Goal: Transaction & Acquisition: Book appointment/travel/reservation

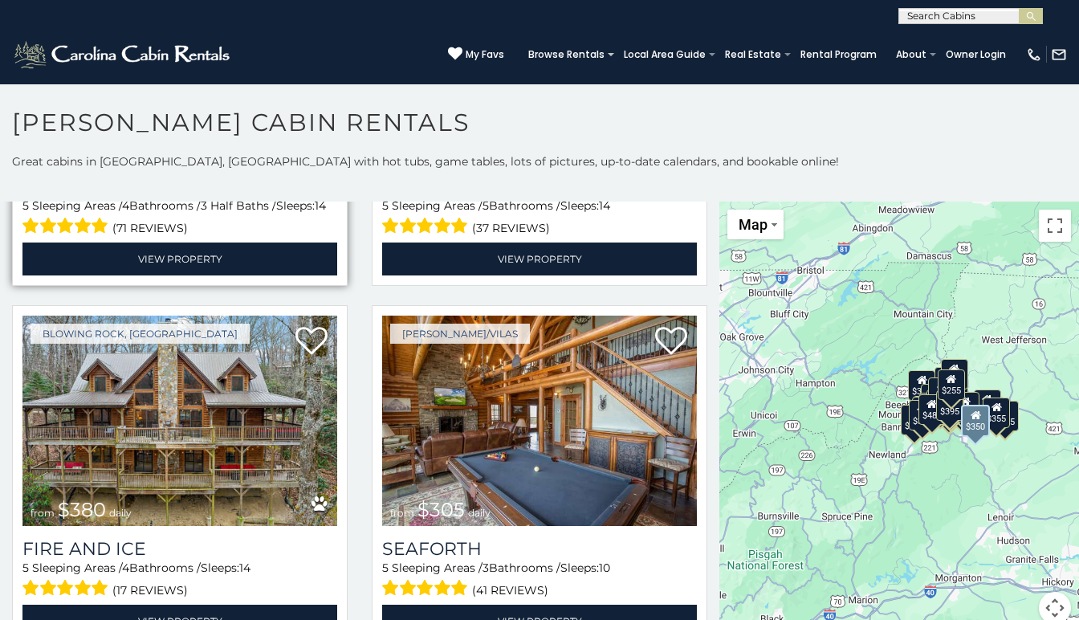
scroll to position [3727, 0]
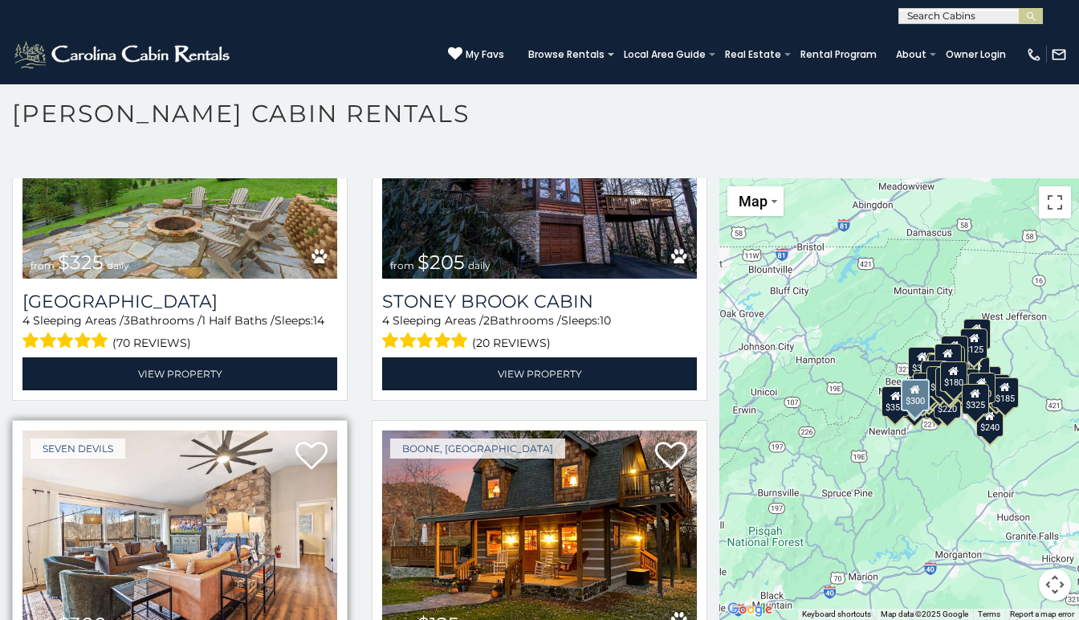
scroll to position [9, 0]
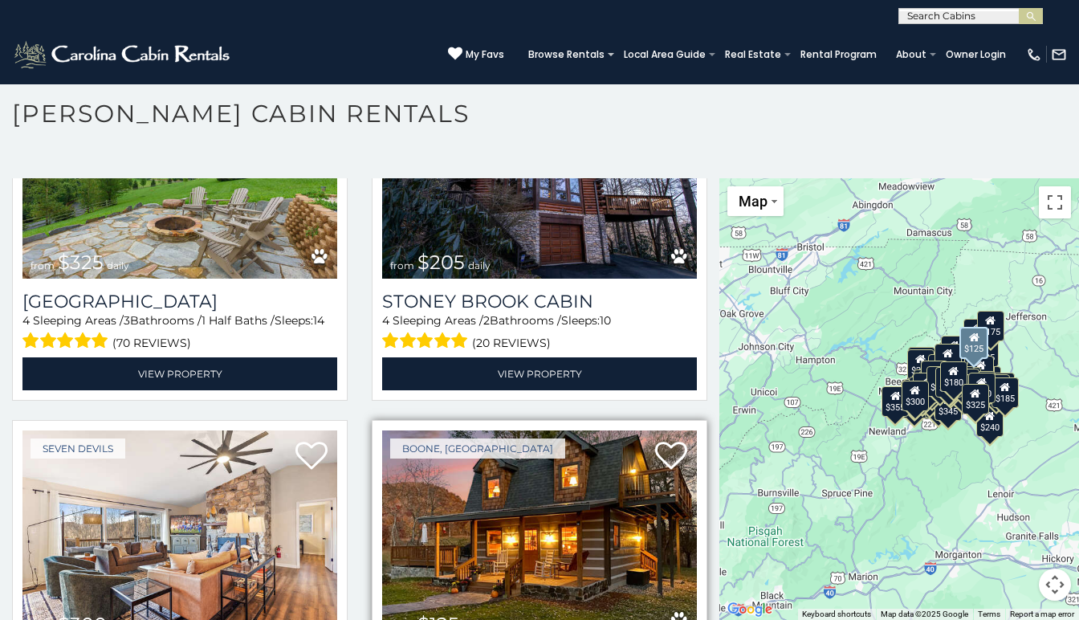
click at [524, 431] on img at bounding box center [539, 536] width 315 height 211
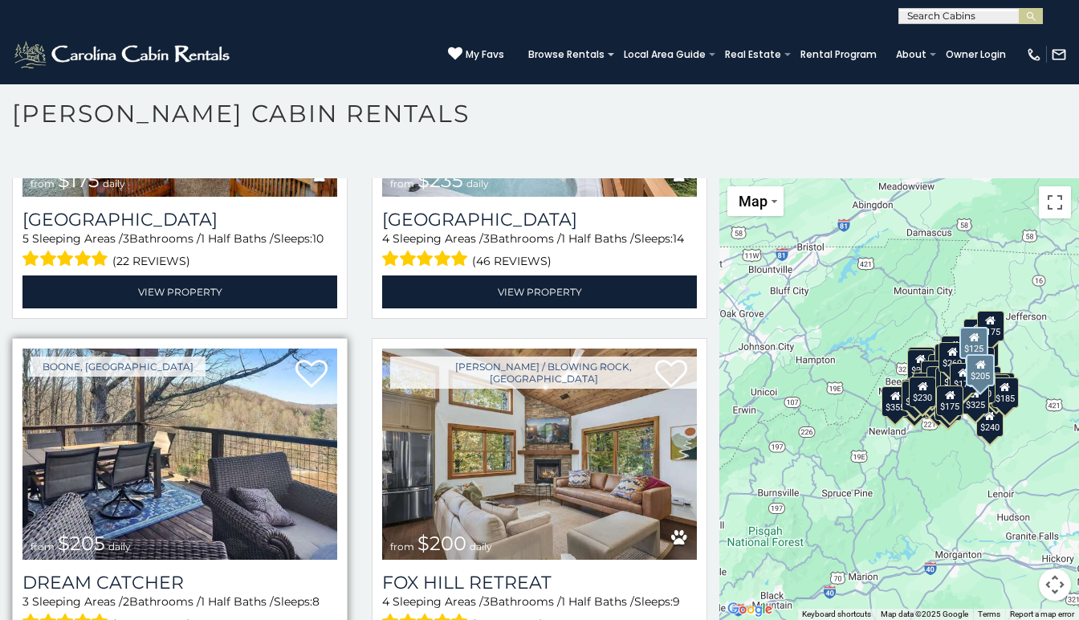
scroll to position [13311, 0]
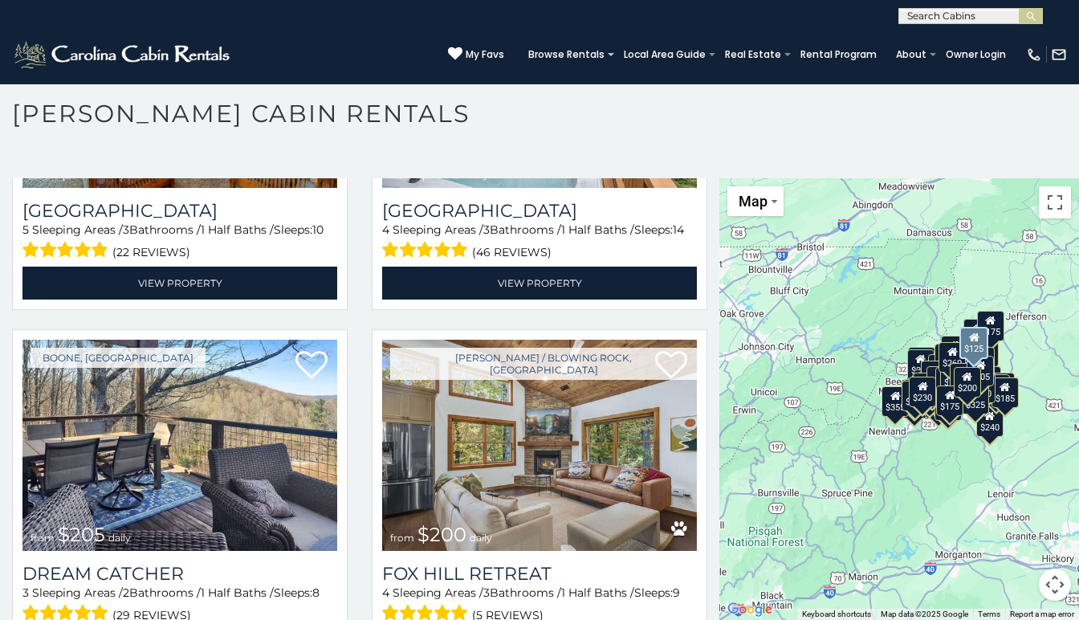
click at [744, 284] on div "$349 $480 $525 $315 $355 $635 $675 $930 $400 $451 $330 $400 $485 $460 $395 $695…" at bounding box center [900, 399] width 360 height 442
click at [768, 277] on div "$349 $480 $525 $315 $355 $635 $675 $930 $400 $451 $330 $400 $485 $460 $395 $695…" at bounding box center [900, 399] width 360 height 442
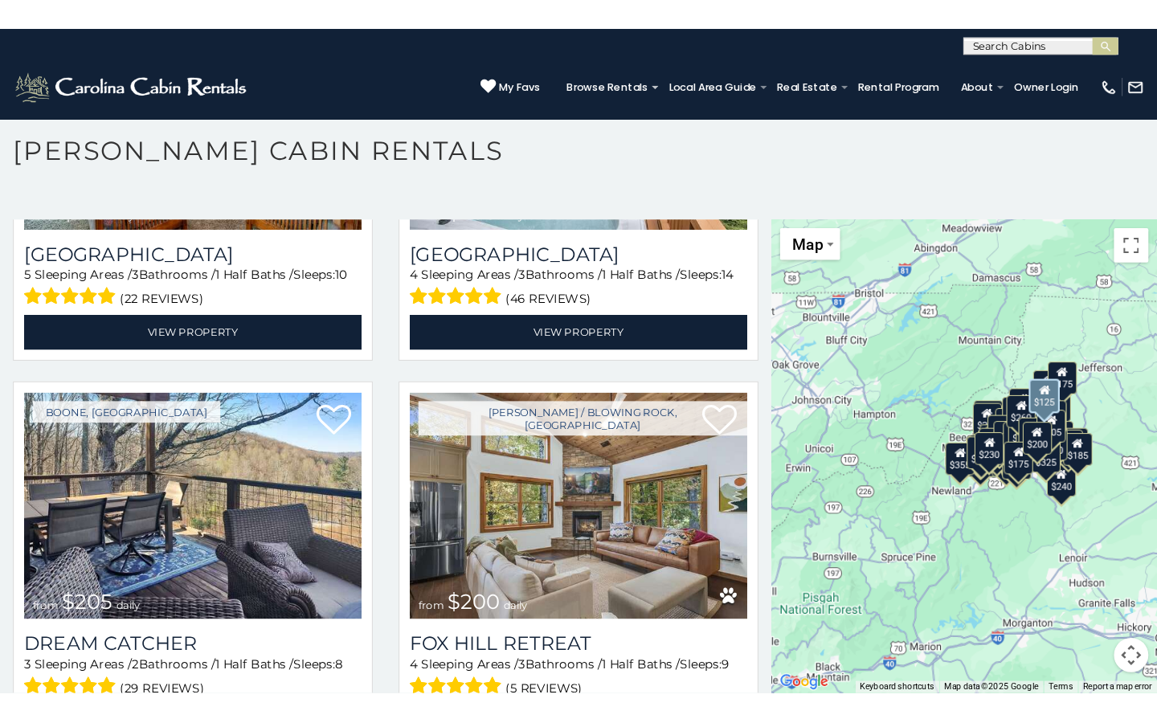
scroll to position [9, 0]
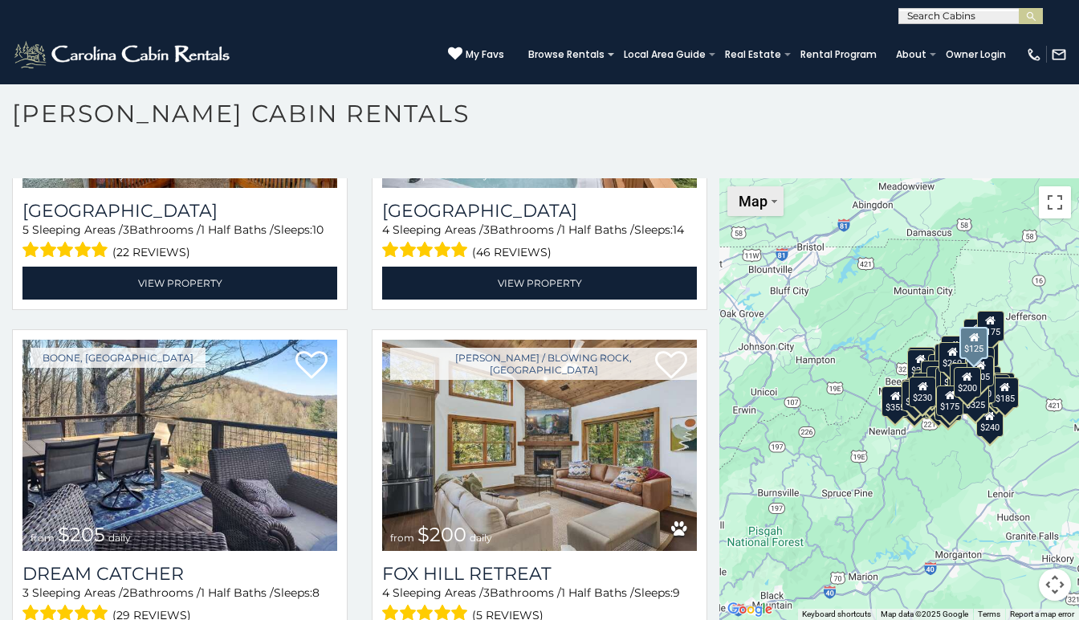
click at [750, 205] on span "Map" at bounding box center [753, 201] width 29 height 17
click at [745, 249] on li "Map" at bounding box center [775, 255] width 93 height 25
click at [758, 228] on li "Satellite" at bounding box center [775, 230] width 93 height 25
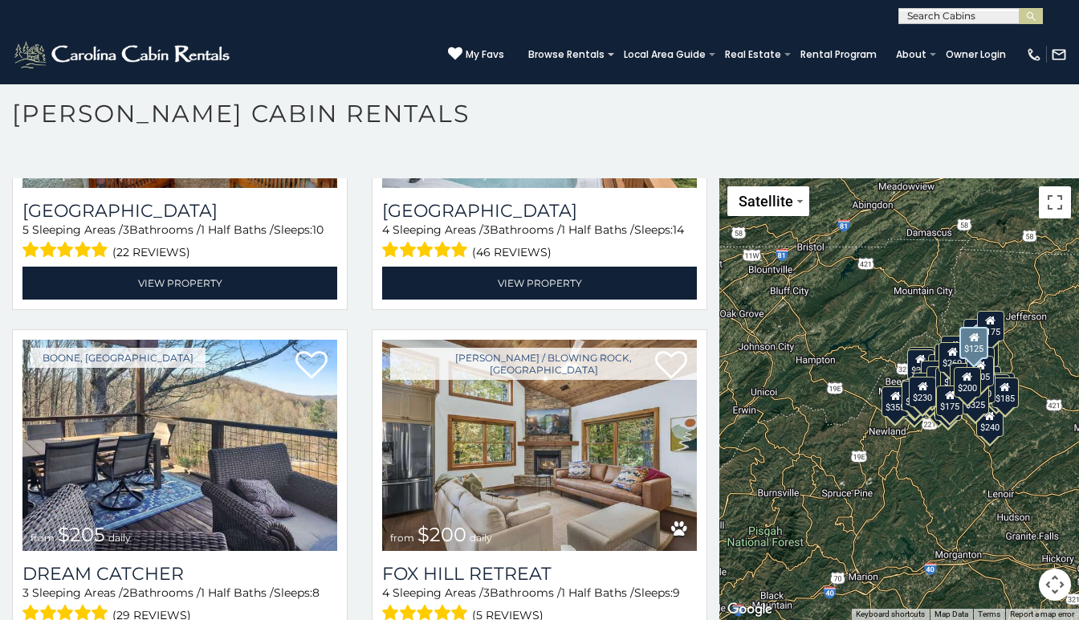
click at [896, 257] on div "$349 $480 $525 $315 $355 $635 $675 $930 $400 $451 $330 $400 $485 $460 $395 $695…" at bounding box center [900, 399] width 360 height 442
click at [1044, 206] on button "Toggle fullscreen view" at bounding box center [1055, 202] width 32 height 32
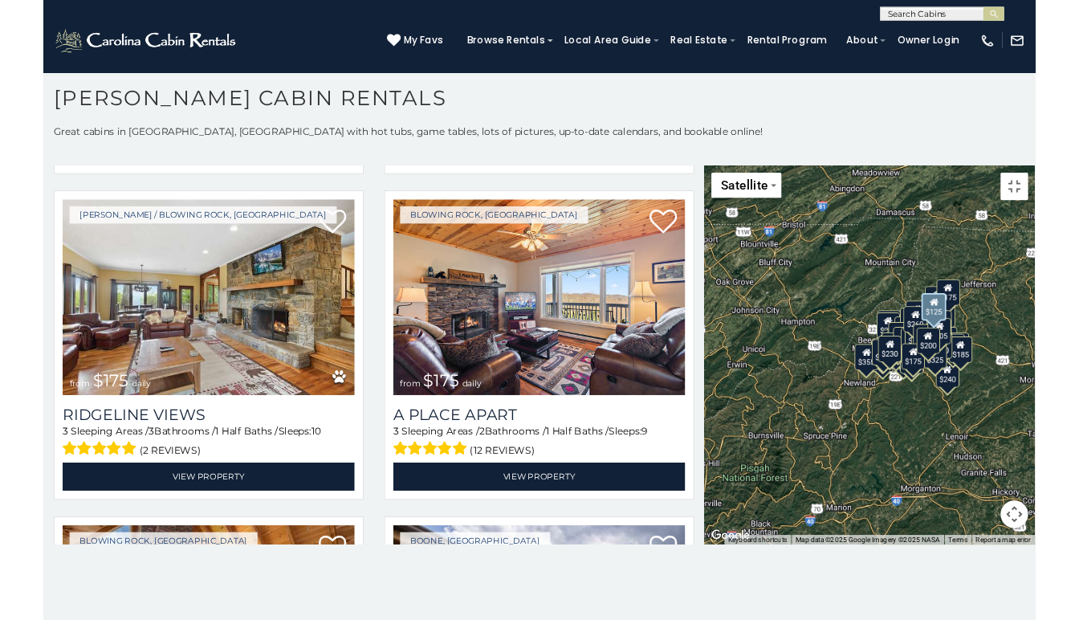
scroll to position [0, 0]
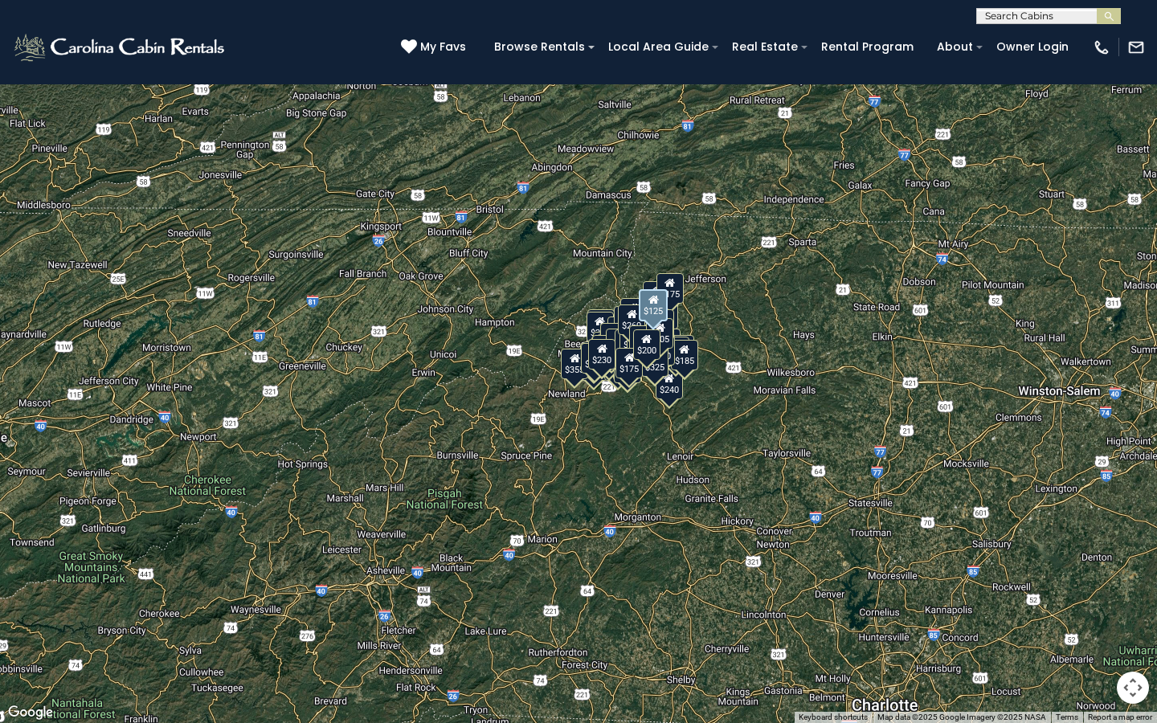
click at [651, 314] on div "$125" at bounding box center [653, 305] width 29 height 32
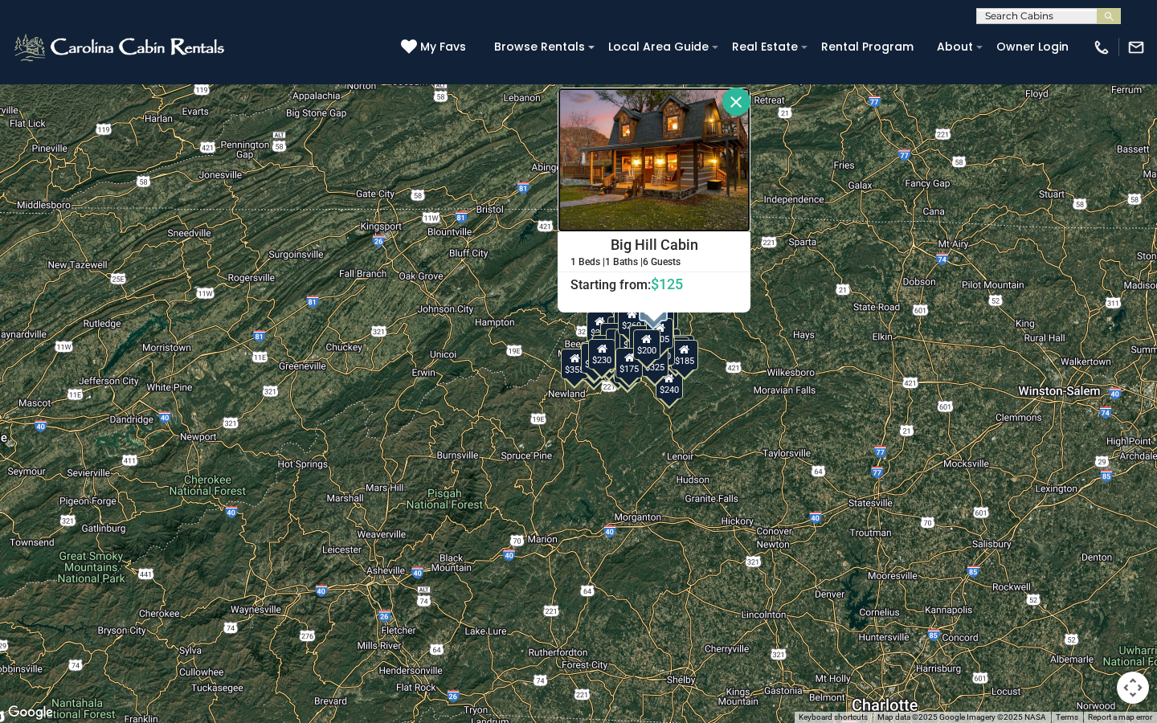
click at [747, 186] on img at bounding box center [653, 160] width 193 height 145
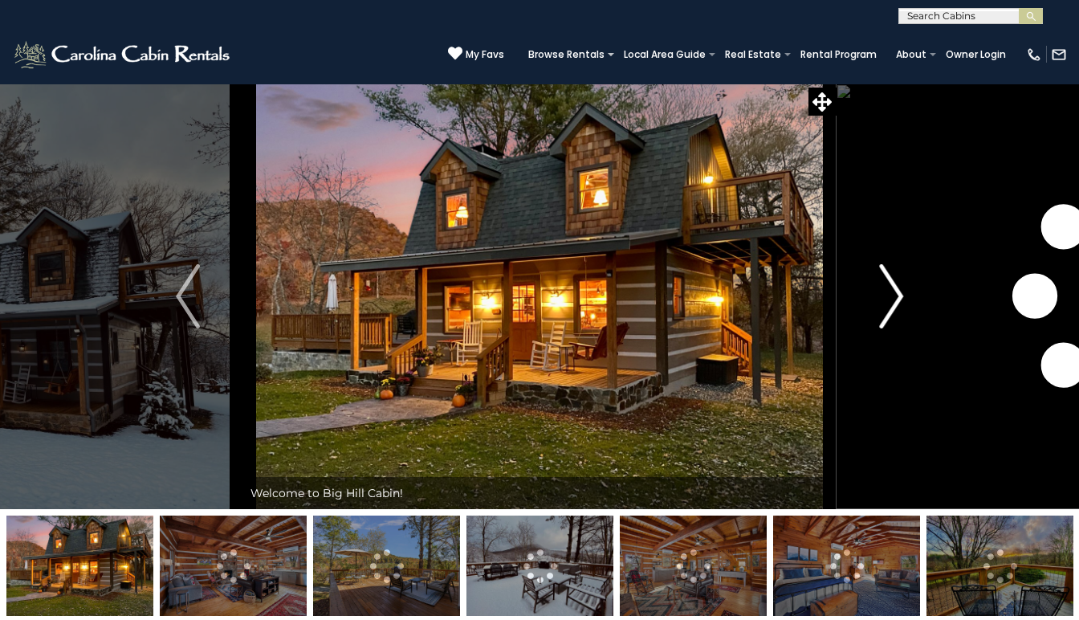
click at [893, 288] on img "Next" at bounding box center [891, 296] width 24 height 64
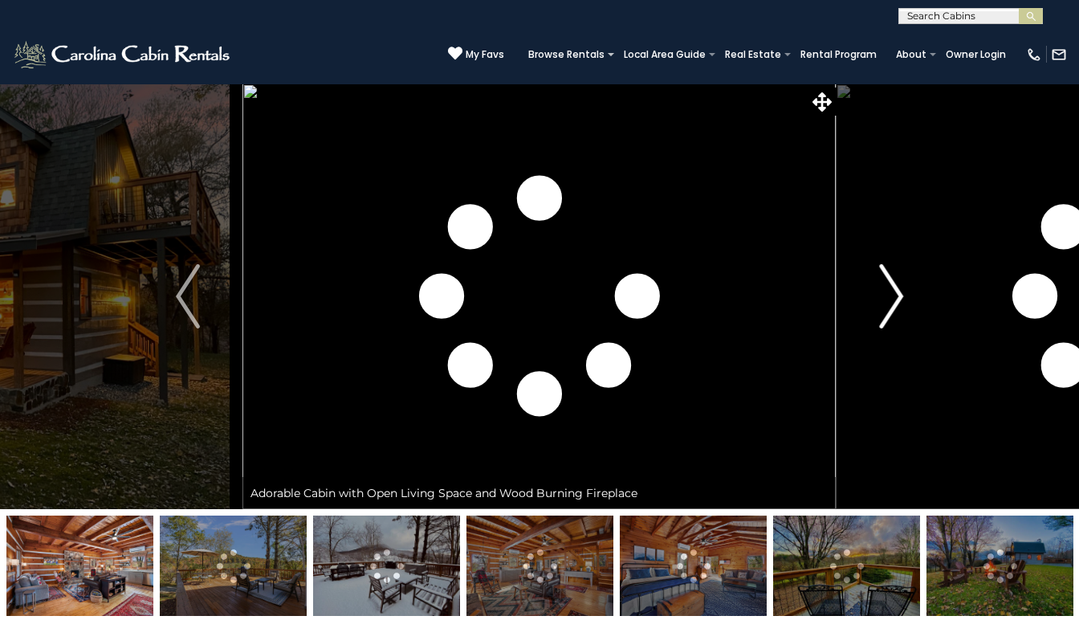
click at [896, 292] on img "Next" at bounding box center [891, 296] width 24 height 64
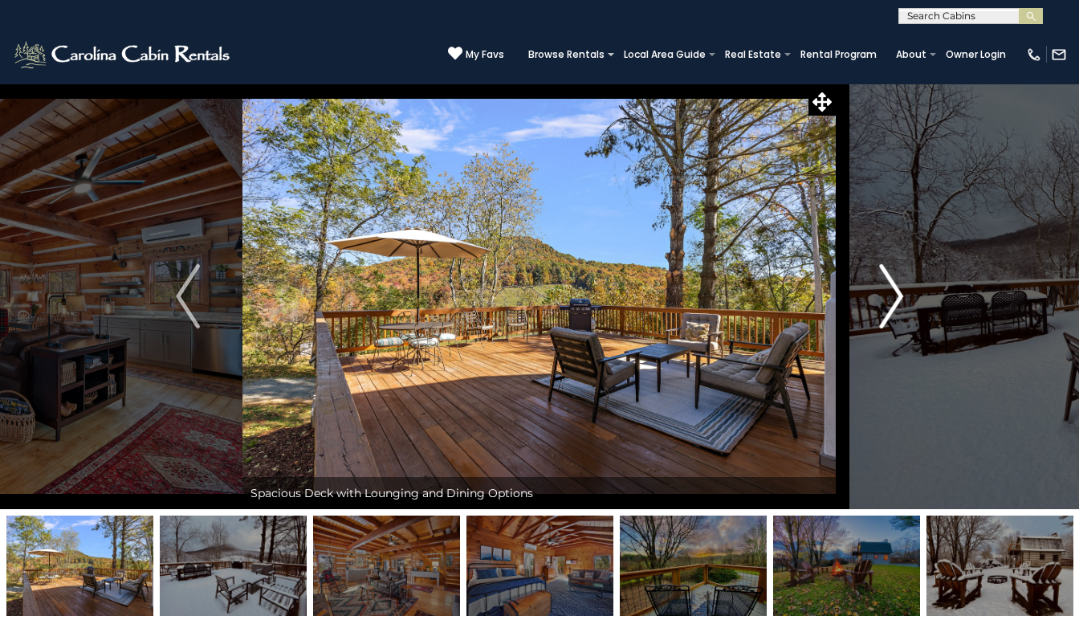
click at [896, 293] on img "Next" at bounding box center [891, 296] width 24 height 64
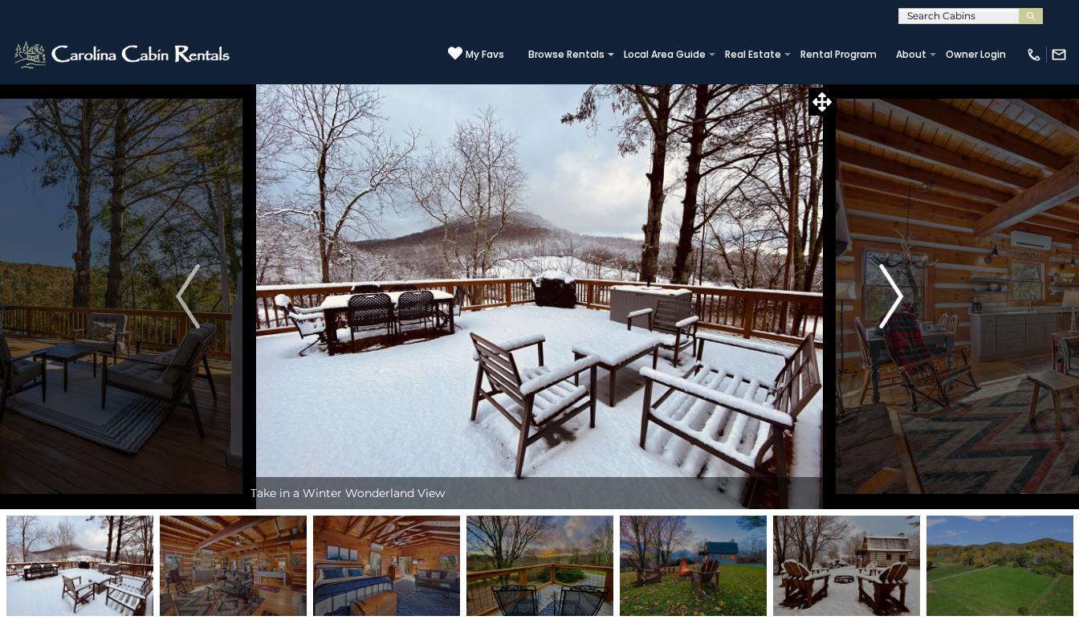
click at [896, 293] on img "Next" at bounding box center [891, 296] width 24 height 64
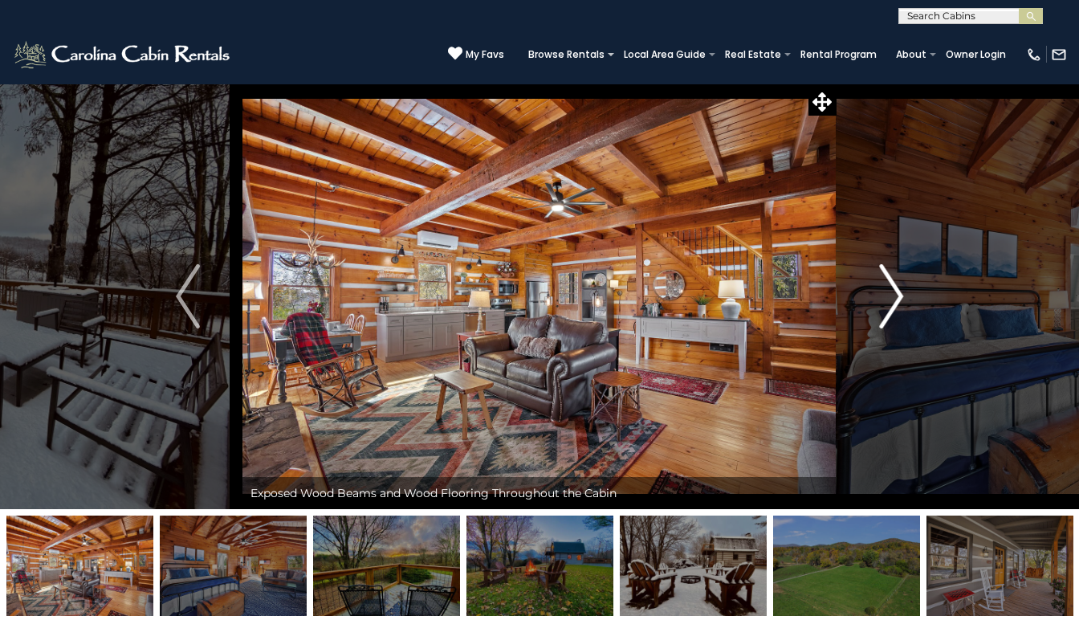
click at [896, 293] on img "Next" at bounding box center [891, 296] width 24 height 64
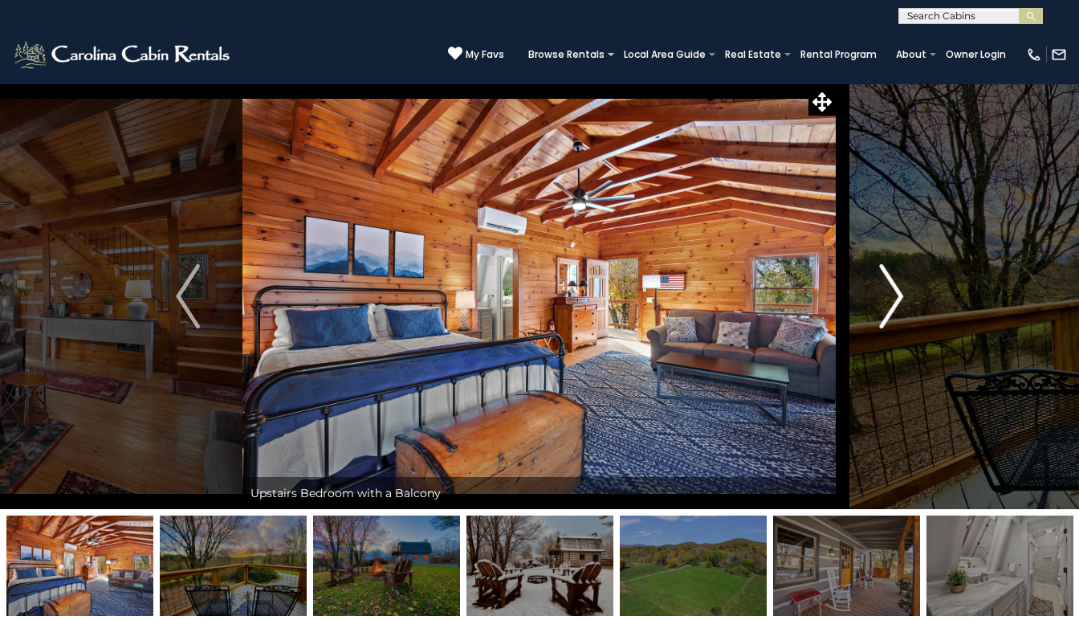
click at [896, 293] on img "Next" at bounding box center [891, 296] width 24 height 64
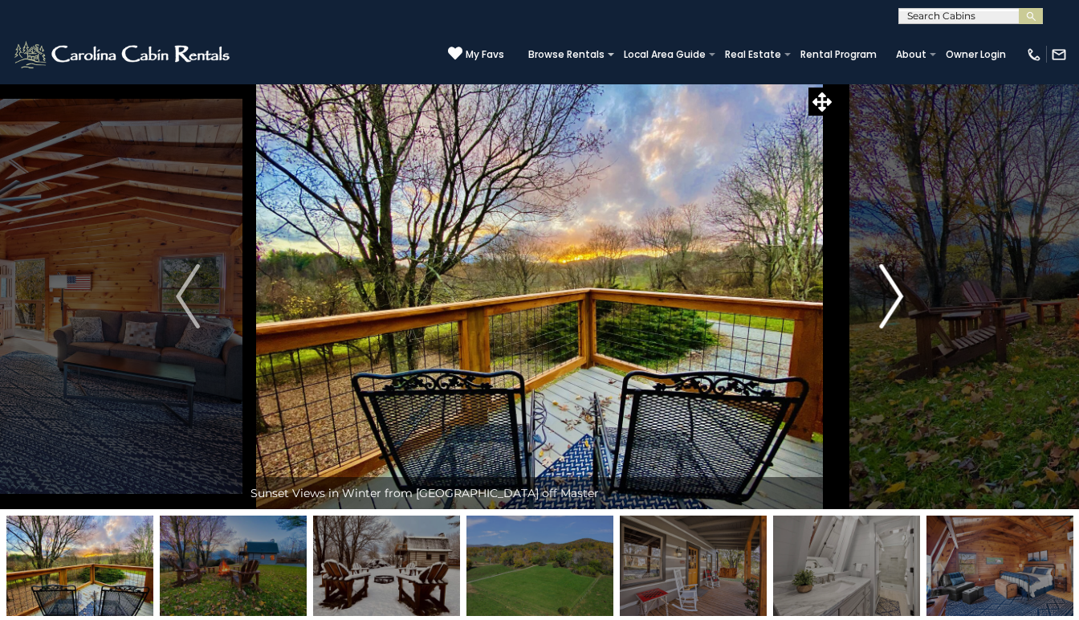
click at [896, 293] on img "Next" at bounding box center [891, 296] width 24 height 64
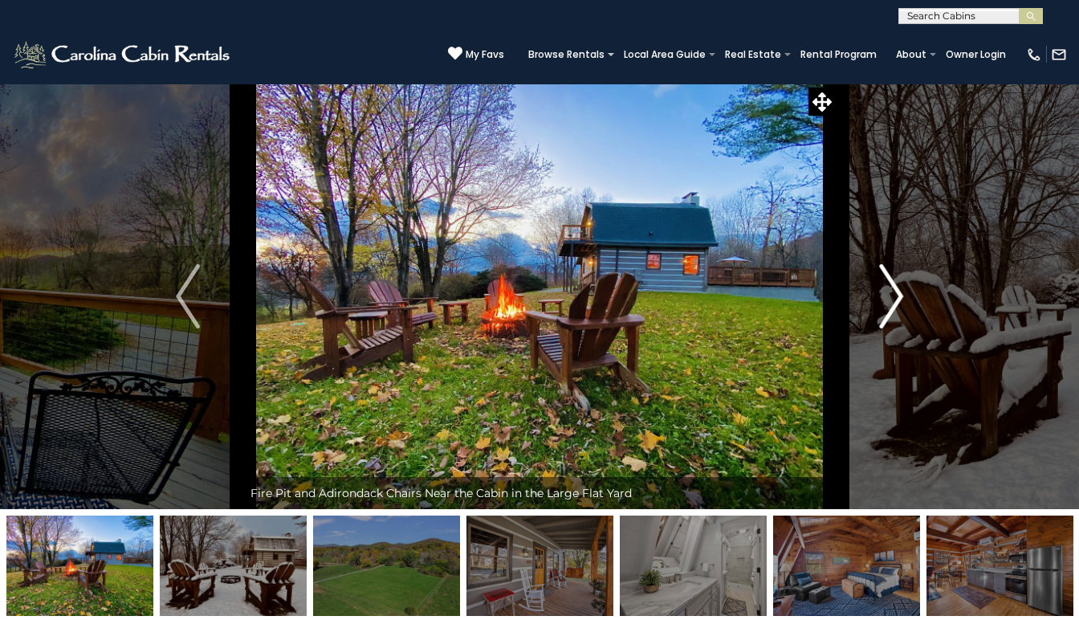
click at [897, 296] on img "Next" at bounding box center [891, 296] width 24 height 64
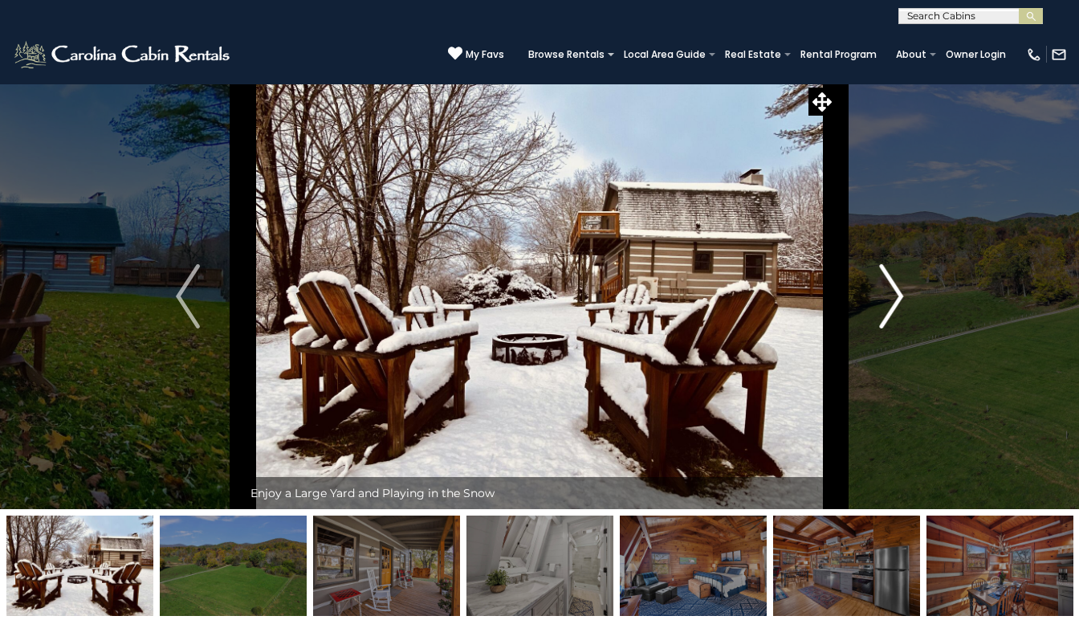
click at [897, 296] on img "Next" at bounding box center [891, 296] width 24 height 64
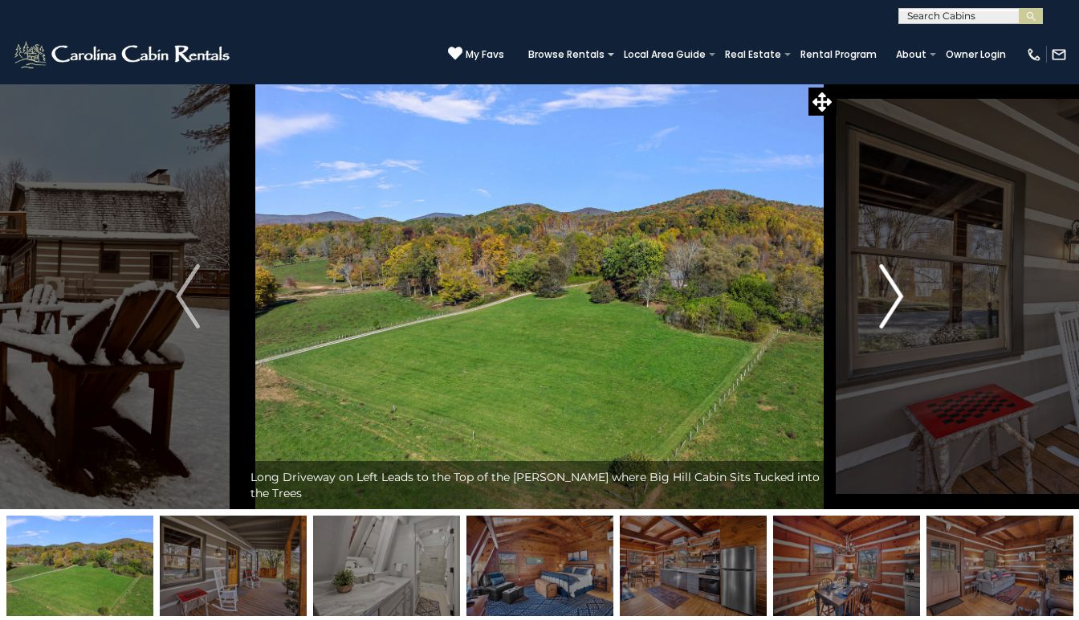
click at [896, 296] on img "Next" at bounding box center [891, 296] width 24 height 64
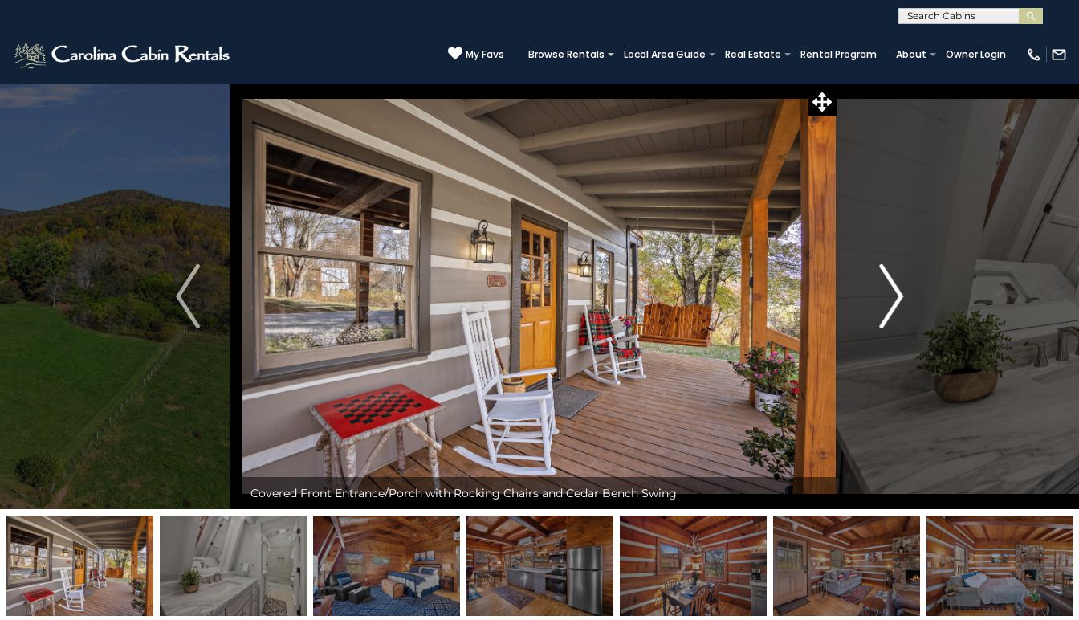
click at [898, 290] on img "Next" at bounding box center [891, 296] width 24 height 64
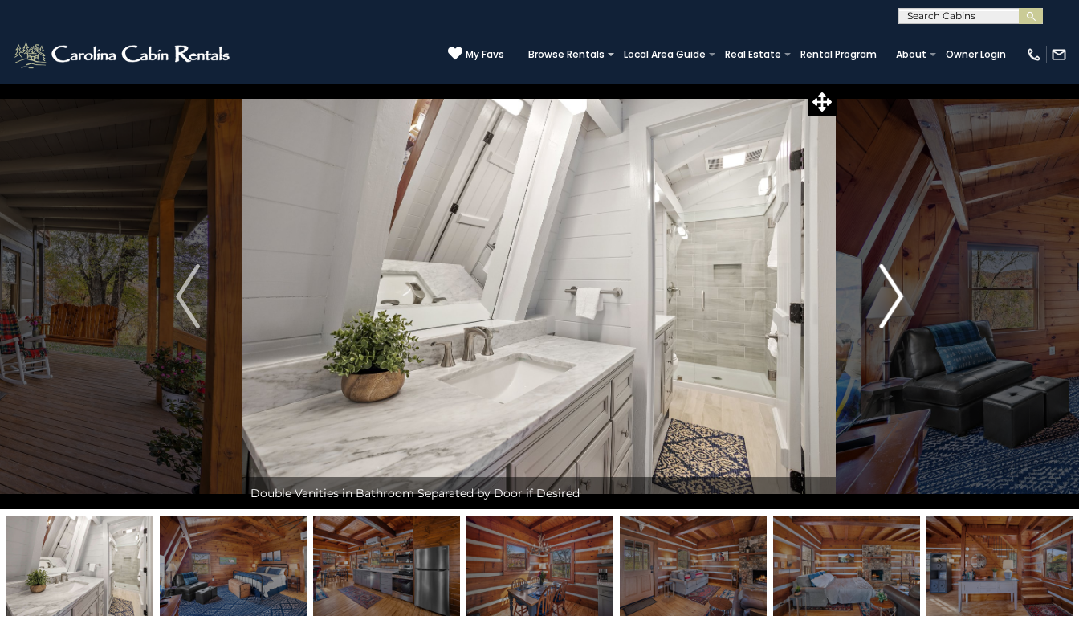
click at [891, 283] on img "Next" at bounding box center [891, 296] width 24 height 64
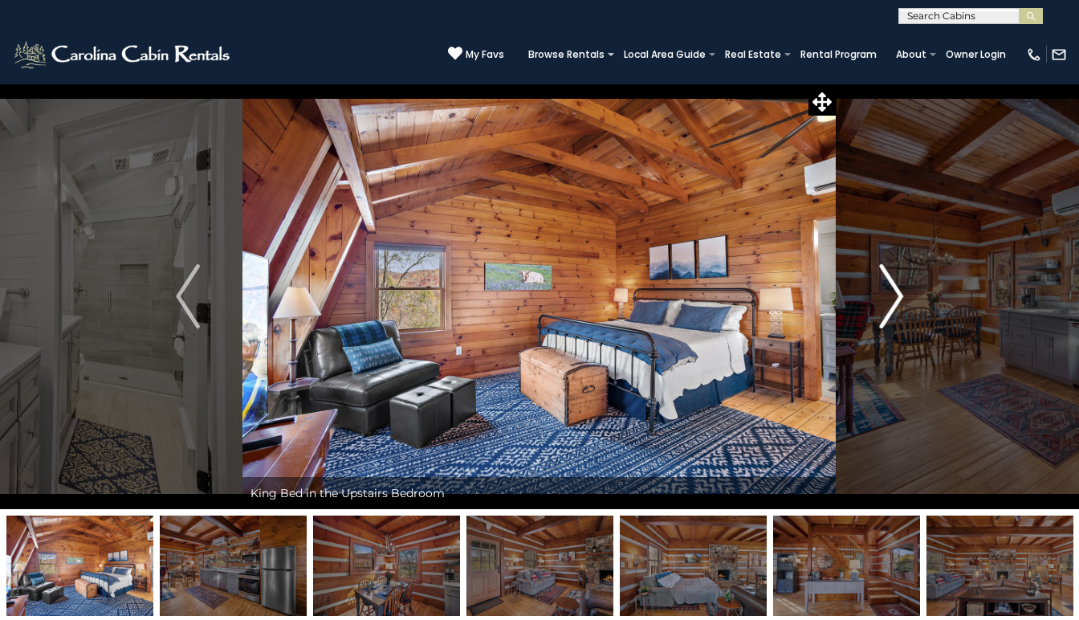
click at [895, 285] on img "Next" at bounding box center [891, 296] width 24 height 64
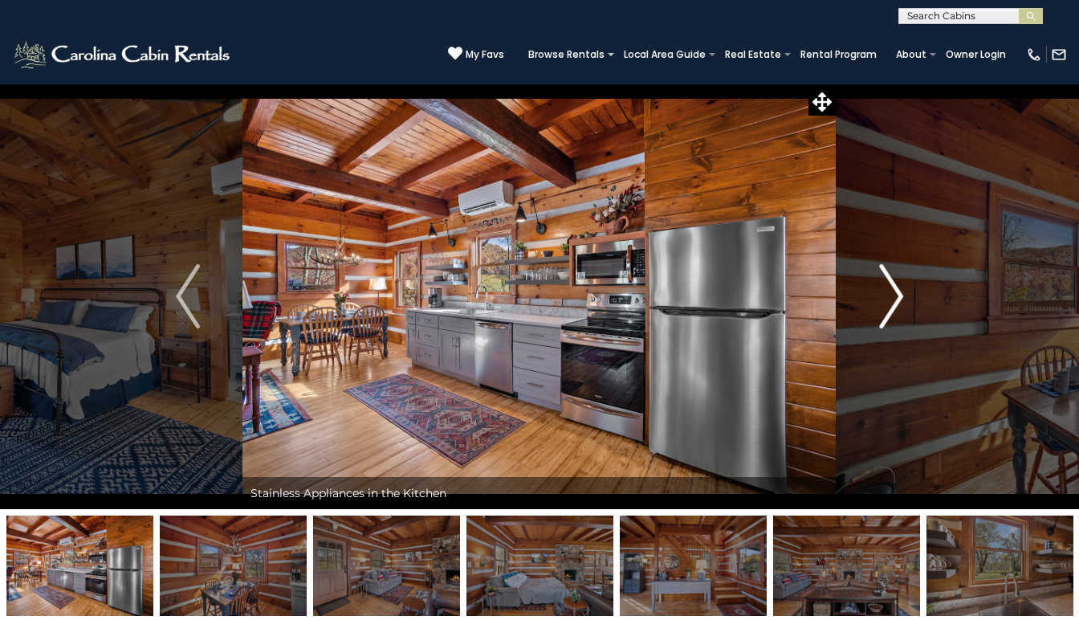
click at [895, 288] on img "Next" at bounding box center [891, 296] width 24 height 64
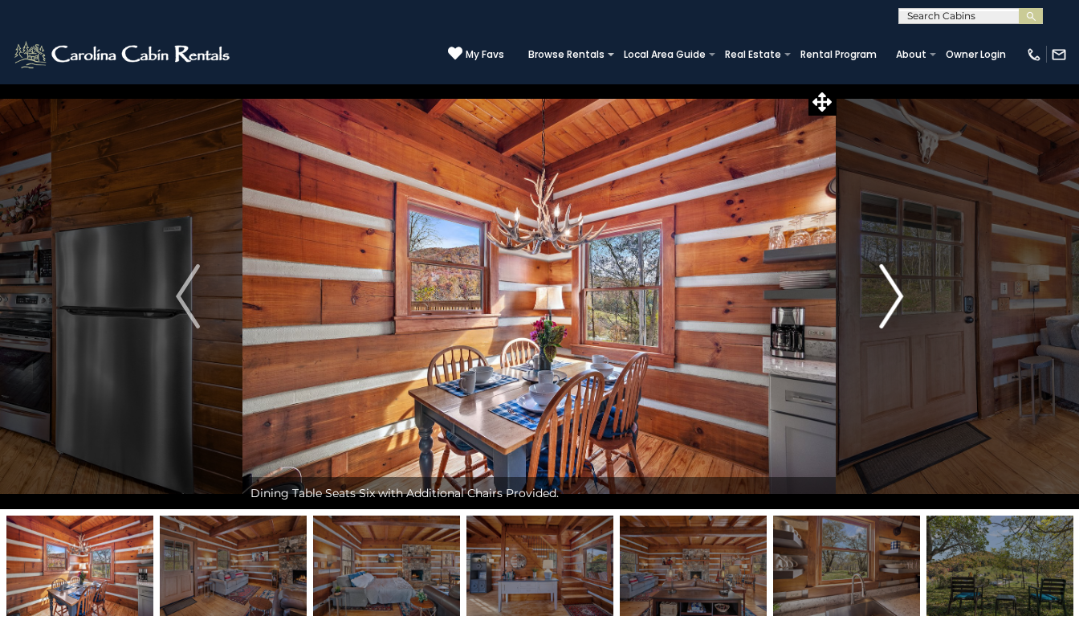
click at [899, 299] on img "Next" at bounding box center [891, 296] width 24 height 64
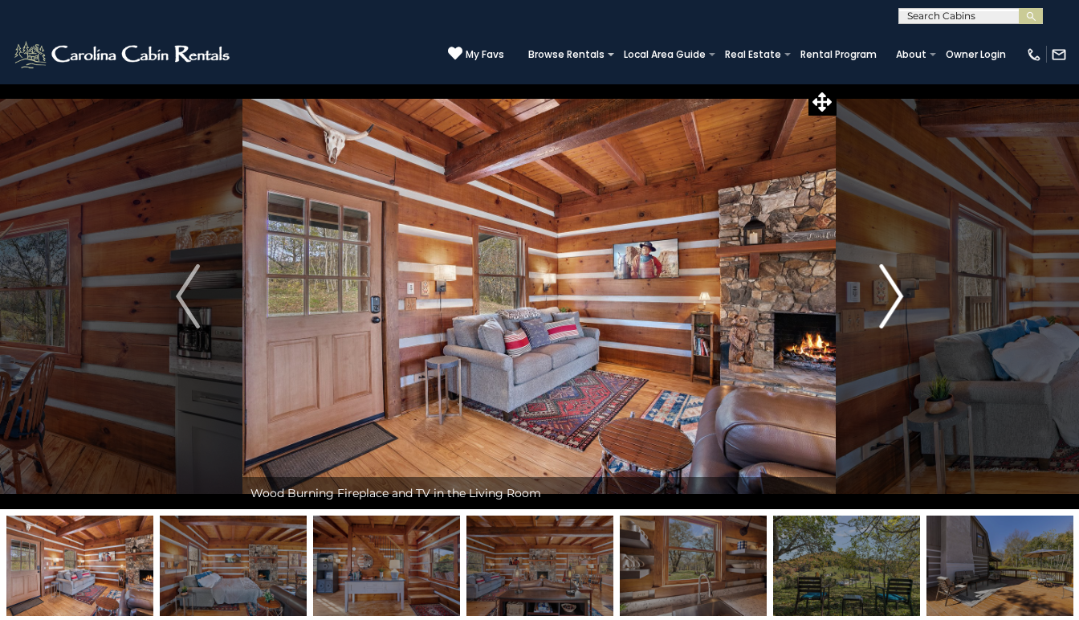
click at [897, 296] on img "Next" at bounding box center [891, 296] width 24 height 64
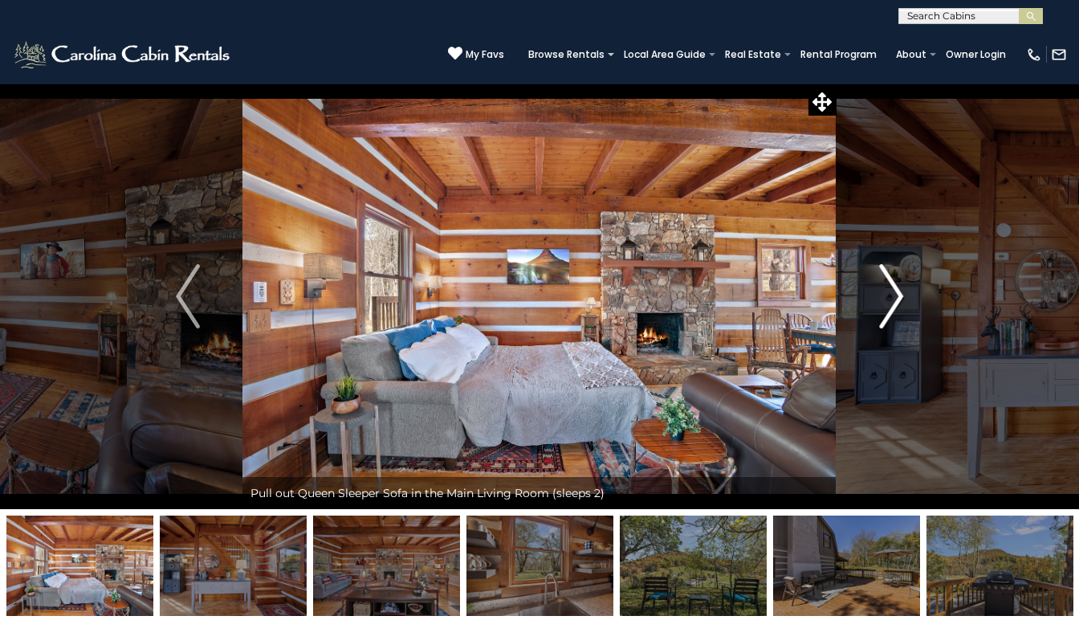
click at [896, 296] on img "Next" at bounding box center [891, 296] width 24 height 64
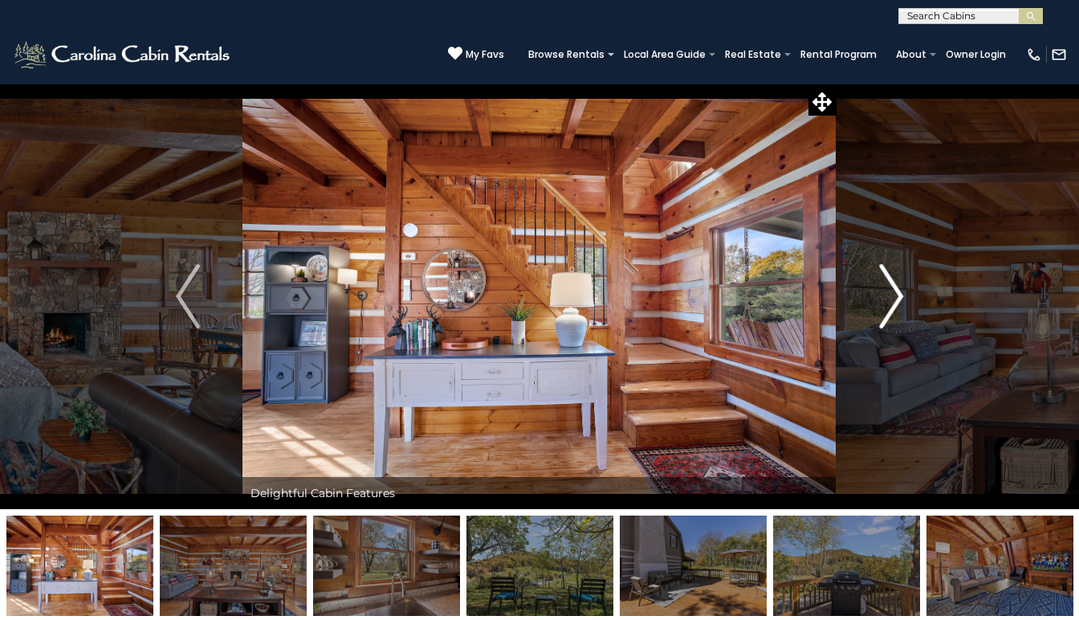
click at [896, 296] on img "Next" at bounding box center [891, 296] width 24 height 64
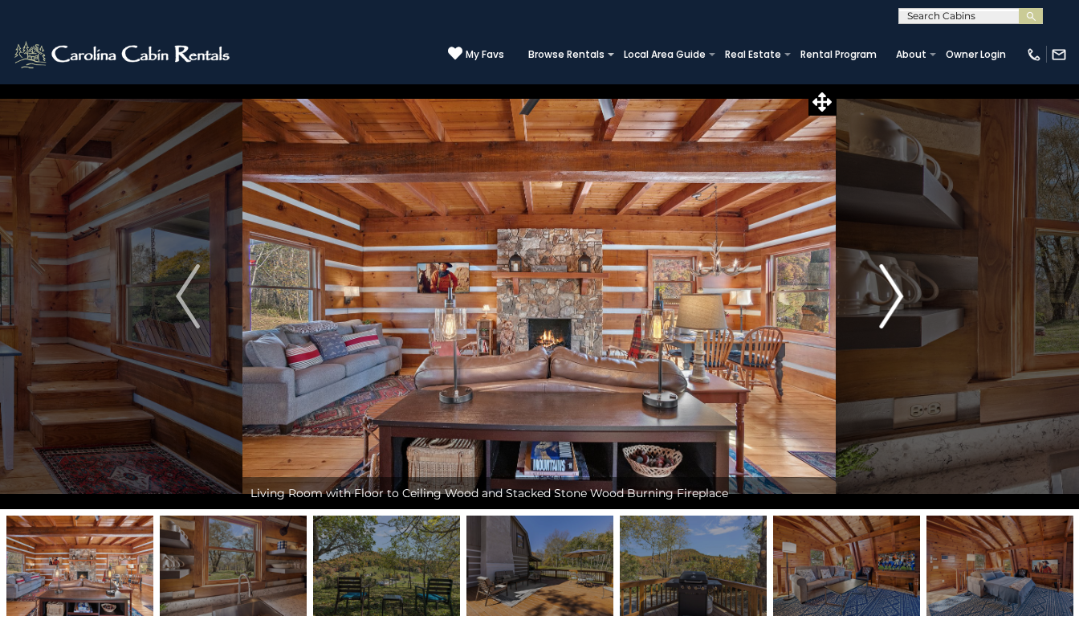
click at [896, 295] on img "Next" at bounding box center [891, 296] width 24 height 64
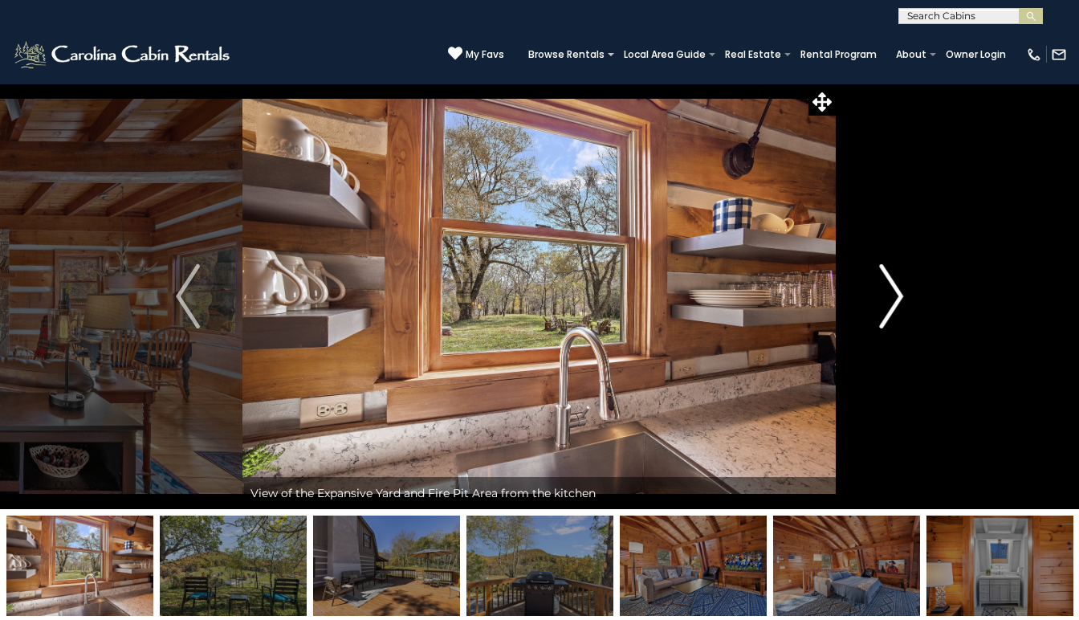
click at [896, 295] on img "Next" at bounding box center [891, 296] width 24 height 64
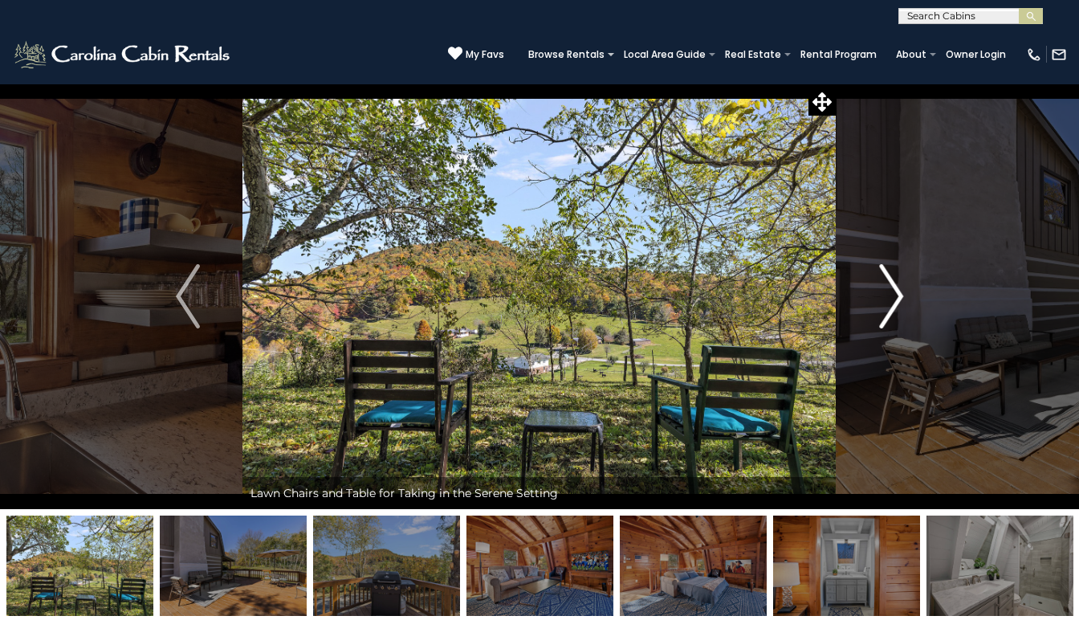
click at [896, 295] on img "Next" at bounding box center [891, 296] width 24 height 64
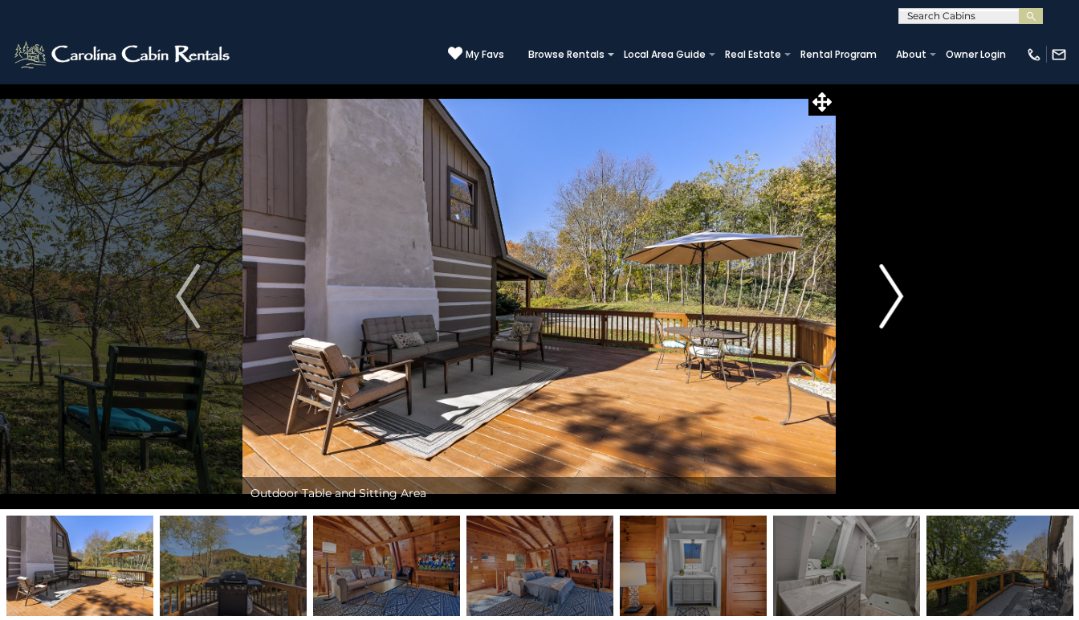
click at [896, 295] on img "Next" at bounding box center [891, 296] width 24 height 64
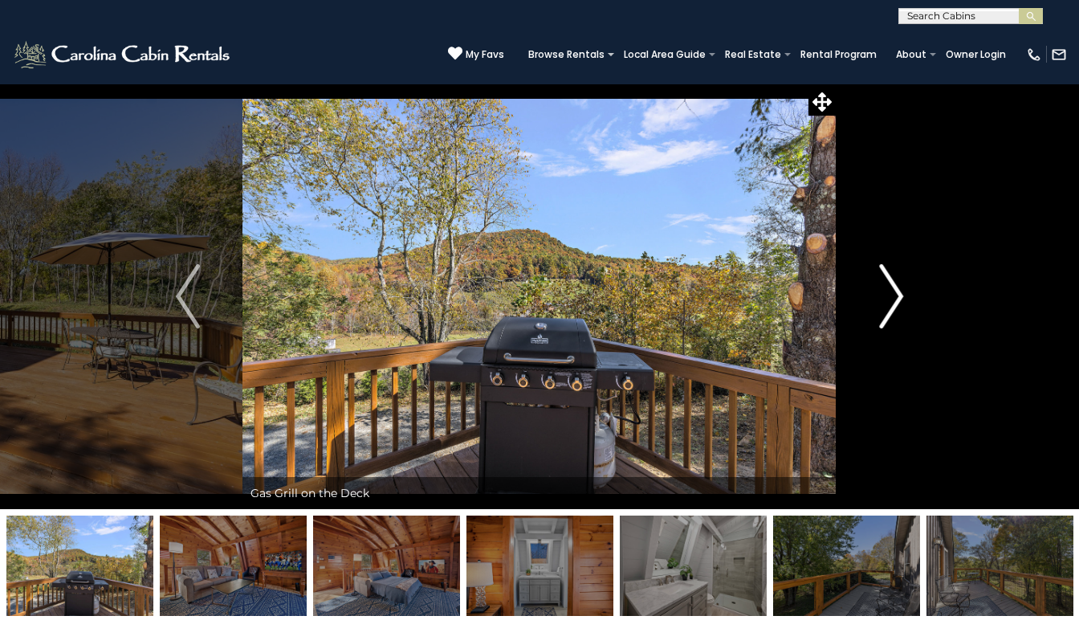
click at [896, 295] on img "Next" at bounding box center [891, 296] width 24 height 64
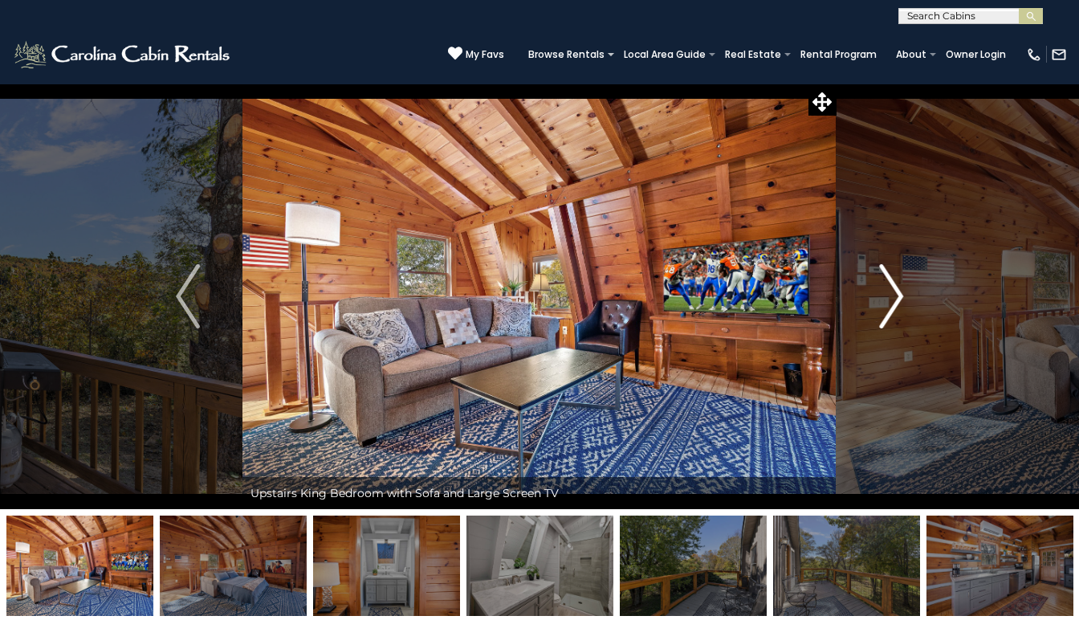
click at [896, 296] on img "Next" at bounding box center [891, 296] width 24 height 64
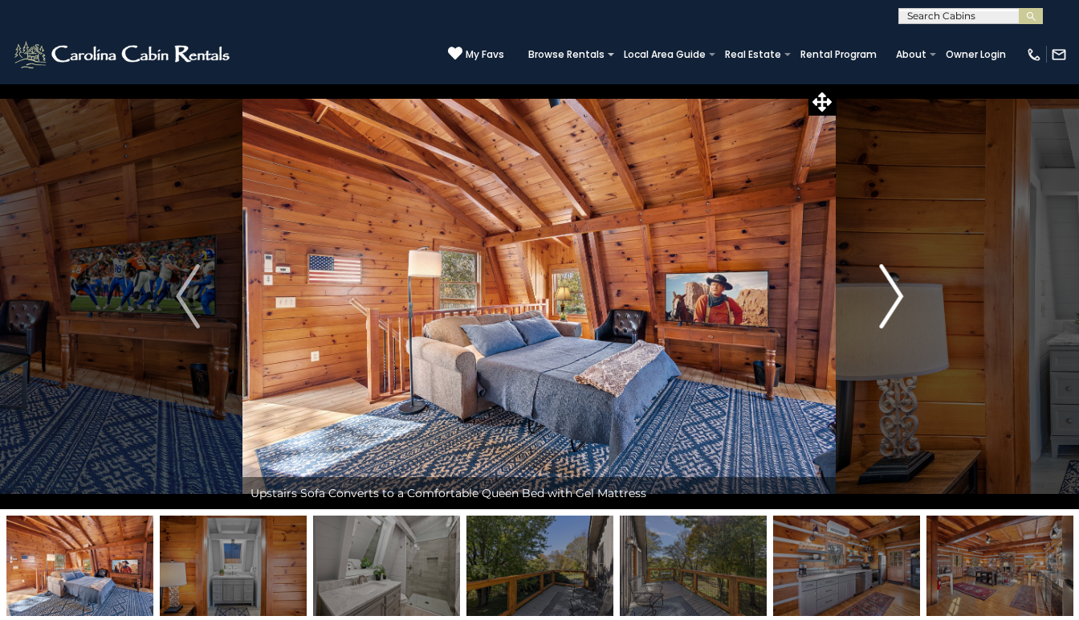
click at [896, 296] on img "Next" at bounding box center [891, 296] width 24 height 64
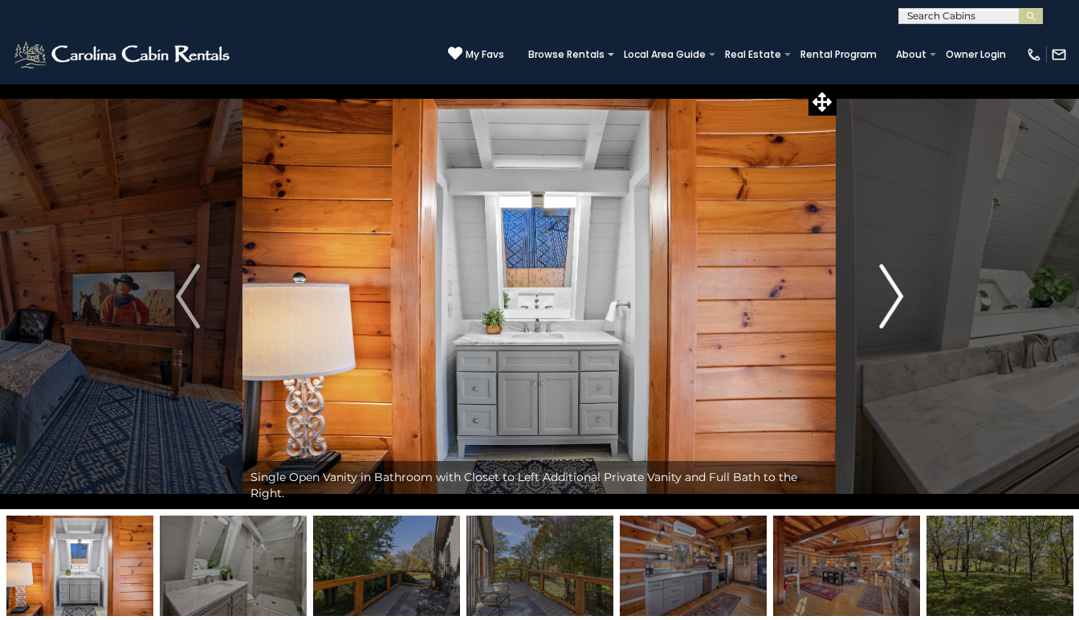
click at [896, 296] on img "Next" at bounding box center [891, 296] width 24 height 64
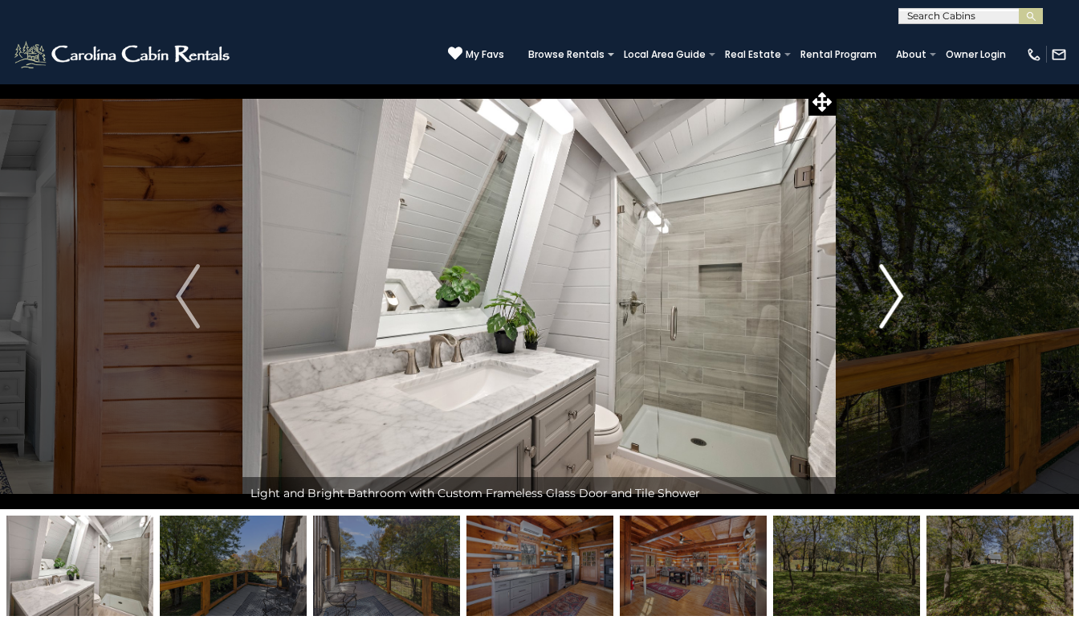
click at [896, 296] on img "Next" at bounding box center [891, 296] width 24 height 64
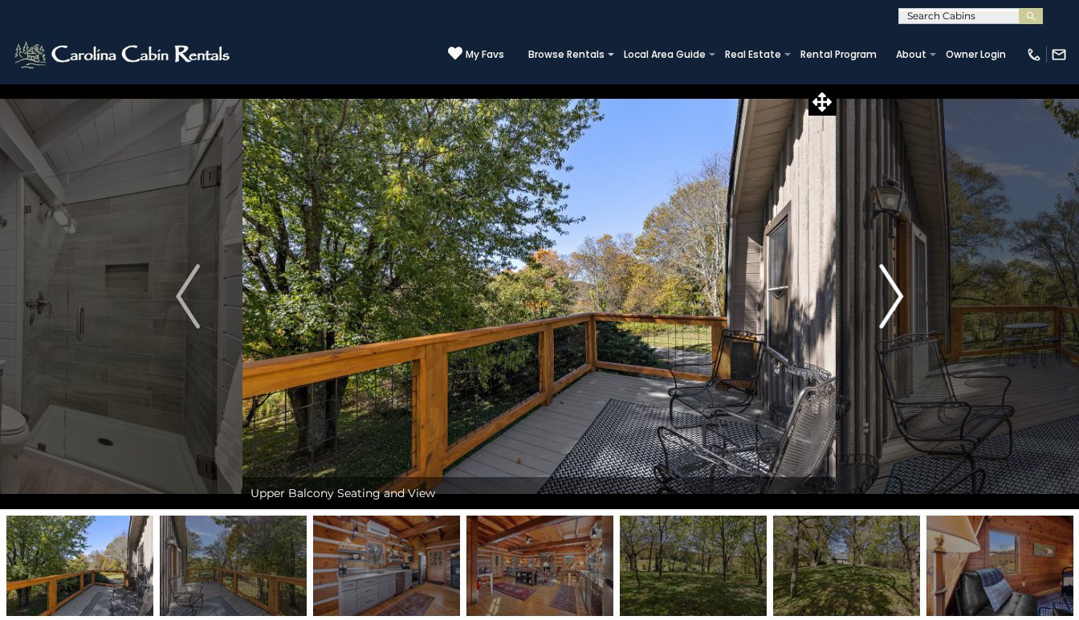
click at [896, 296] on img "Next" at bounding box center [891, 296] width 24 height 64
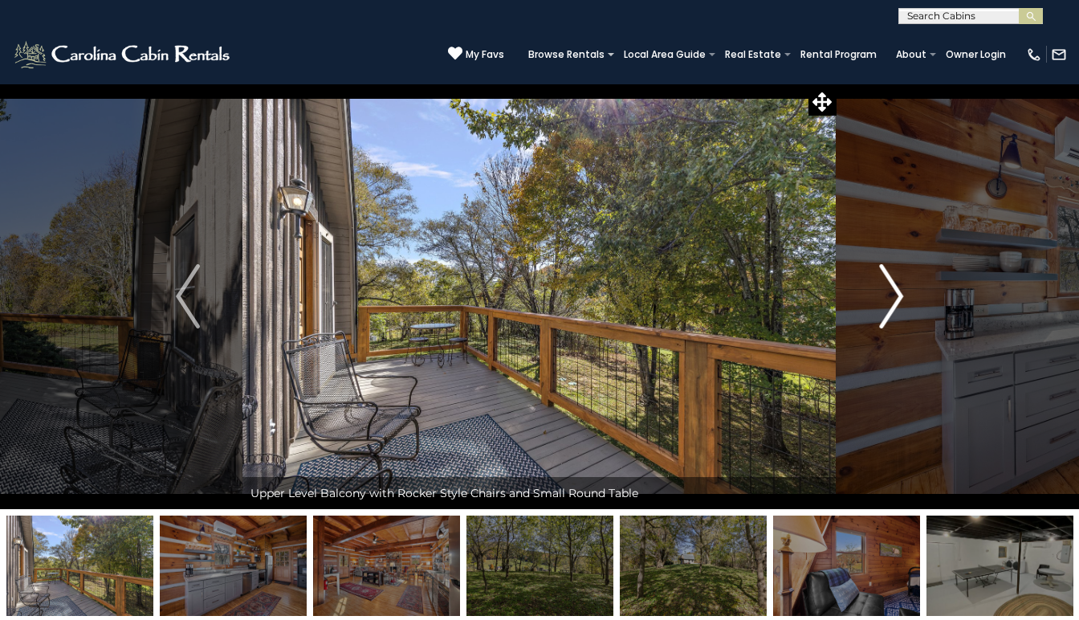
click at [896, 296] on img "Next" at bounding box center [891, 296] width 24 height 64
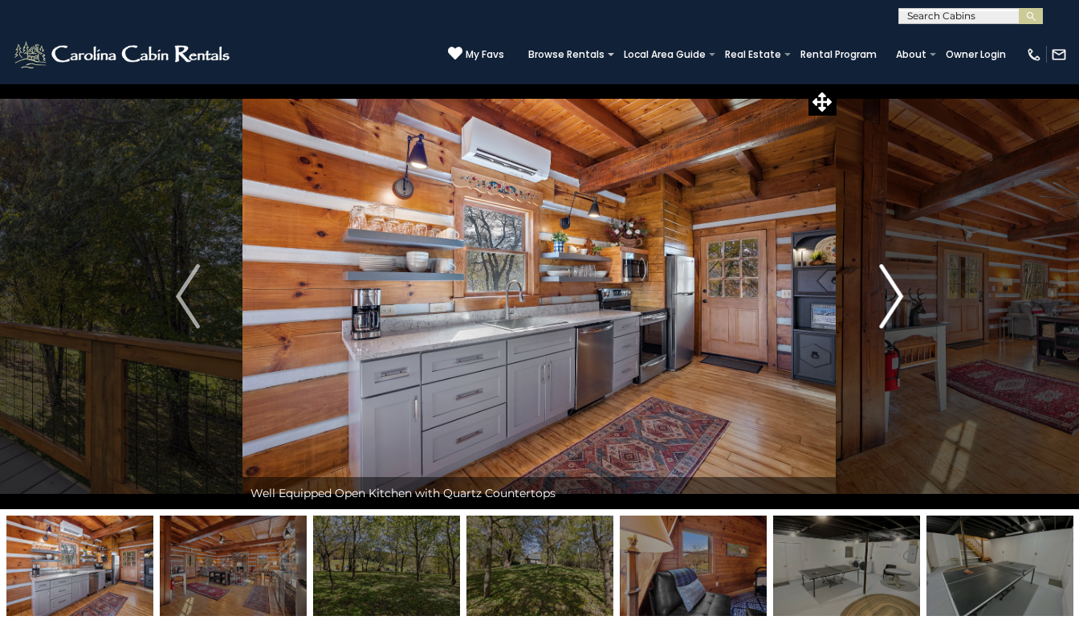
click at [896, 296] on img "Next" at bounding box center [891, 296] width 24 height 64
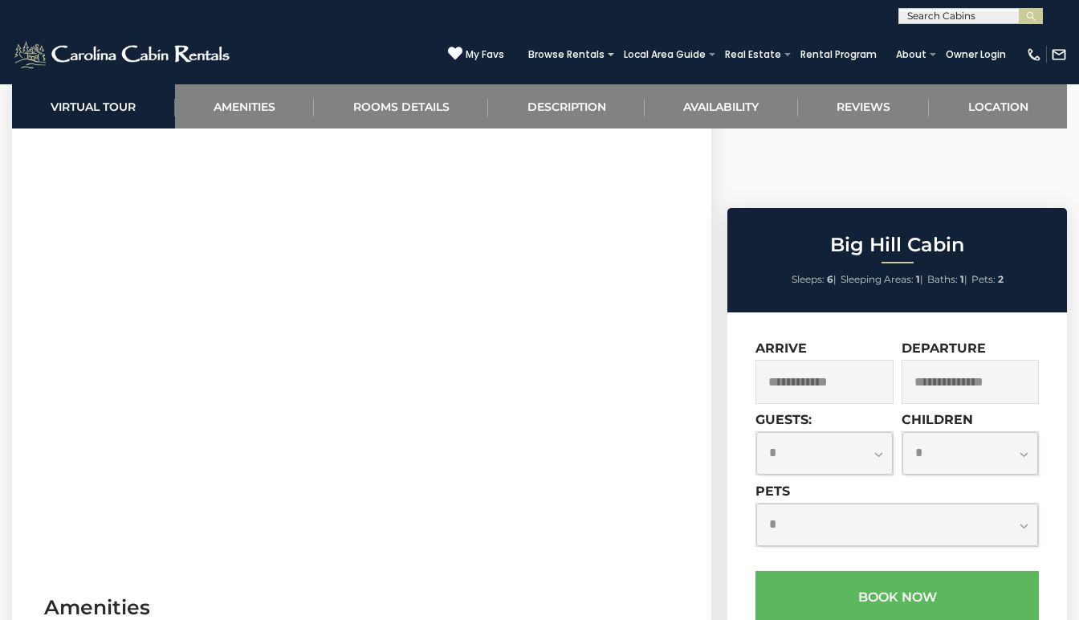
scroll to position [705, 0]
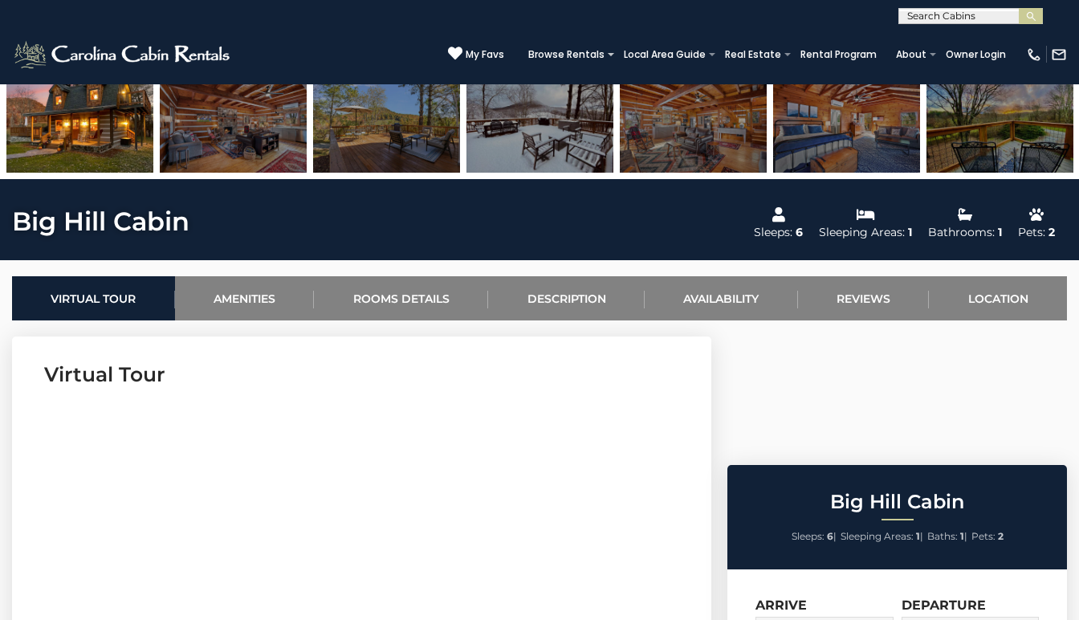
scroll to position [439, 0]
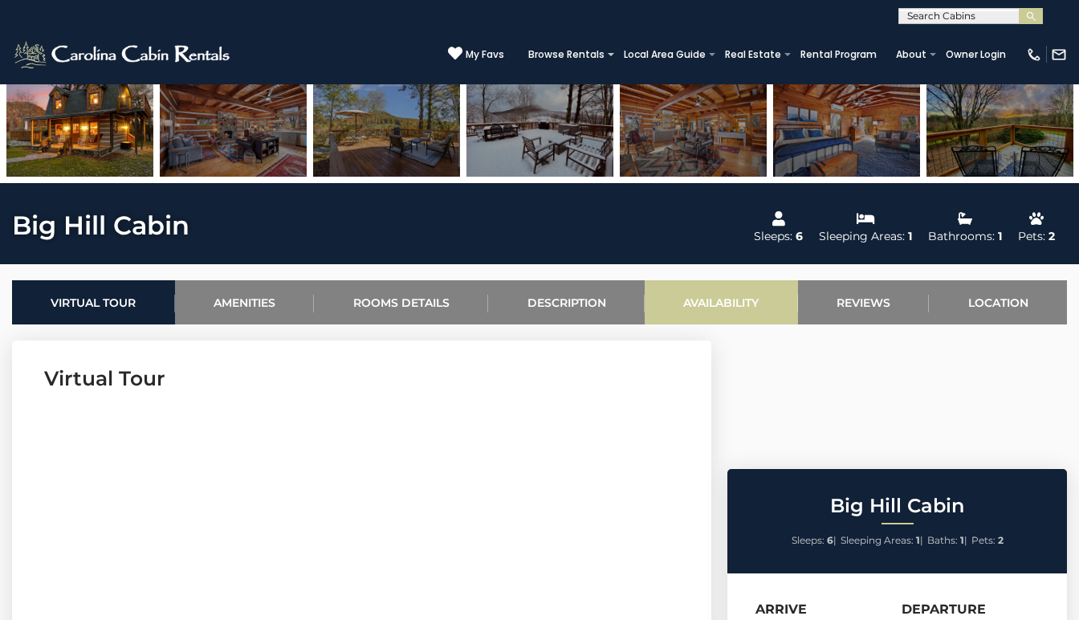
click at [728, 300] on link "Availability" at bounding box center [721, 302] width 153 height 44
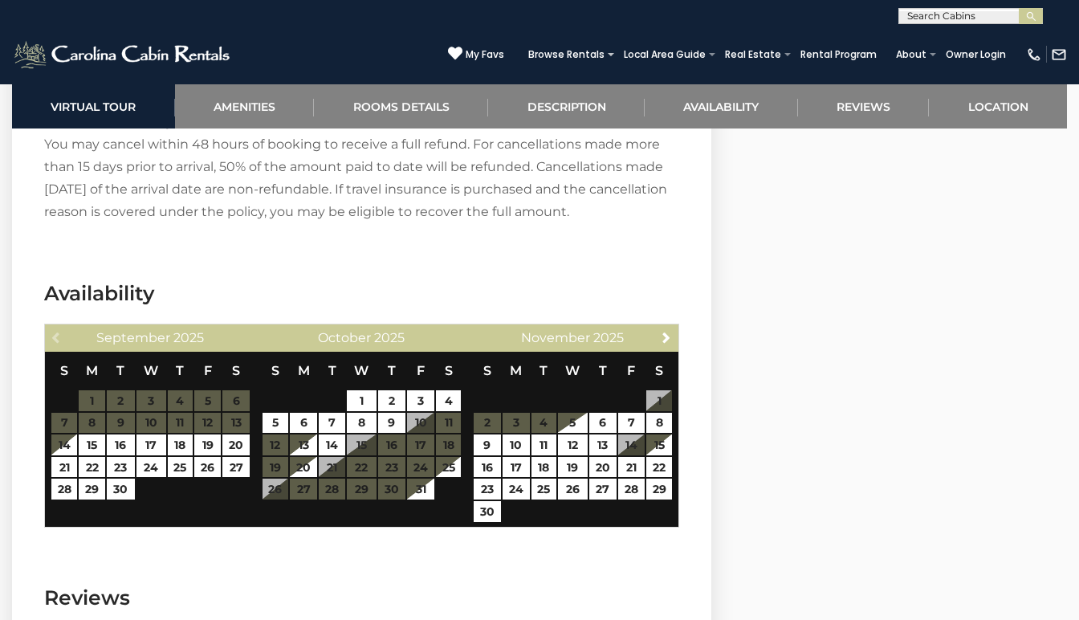
scroll to position [2849, 0]
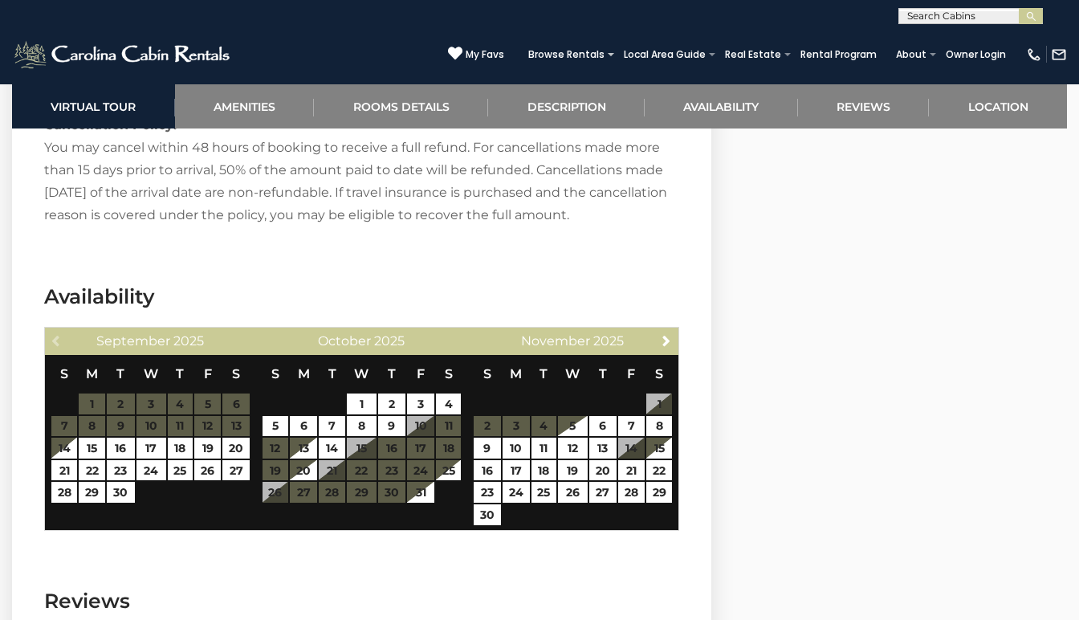
click at [366, 426] on table "S M T W T F S 1 2 3 4 5 6 7 8 9 10 11 12 13 14 15 16 17 18 19 20 21 22 23 24 25…" at bounding box center [362, 429] width 201 height 149
